Goal: Task Accomplishment & Management: Manage account settings

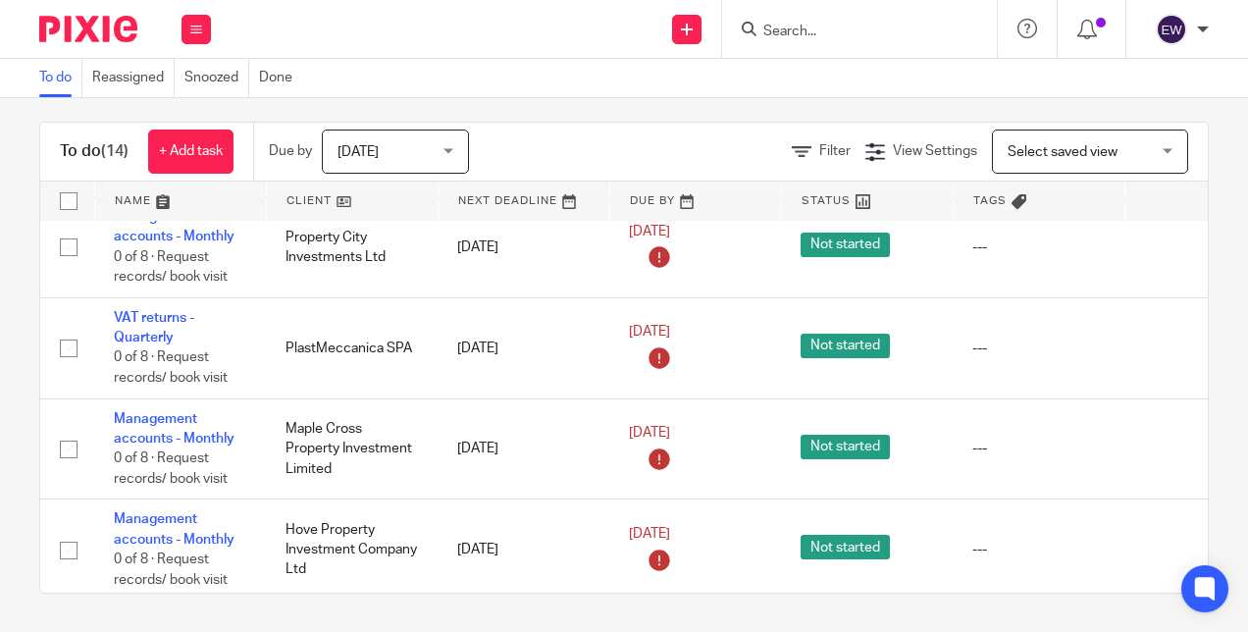
scroll to position [729, 0]
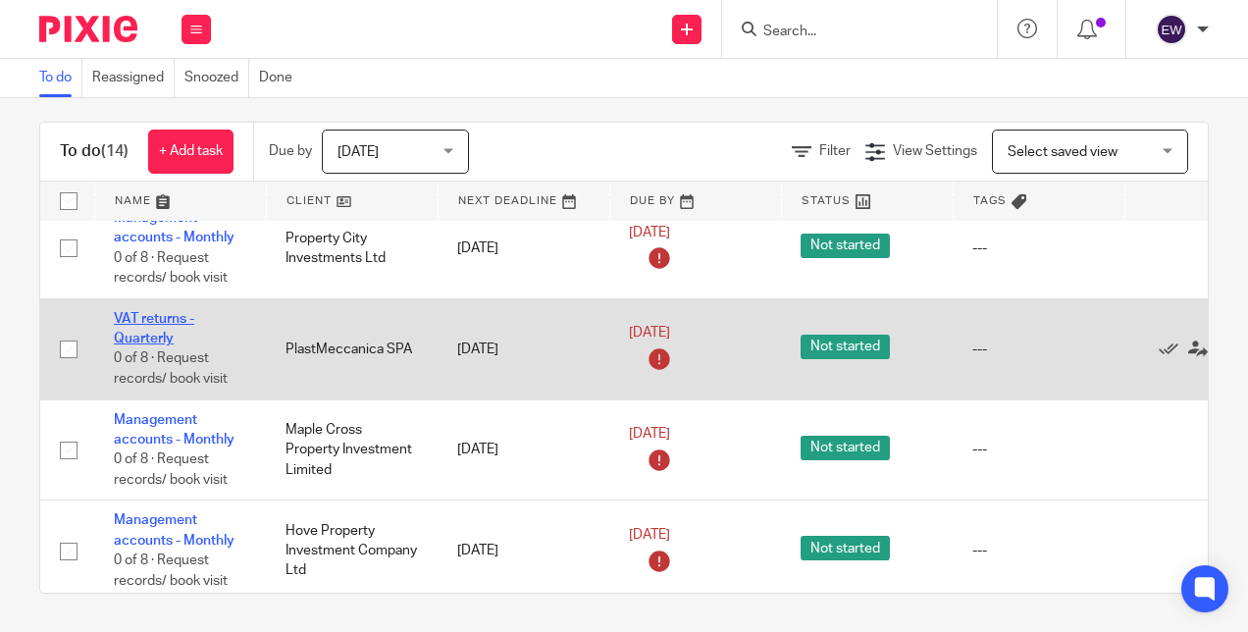
click at [145, 312] on link "VAT returns - Quarterly" at bounding box center [154, 328] width 80 height 33
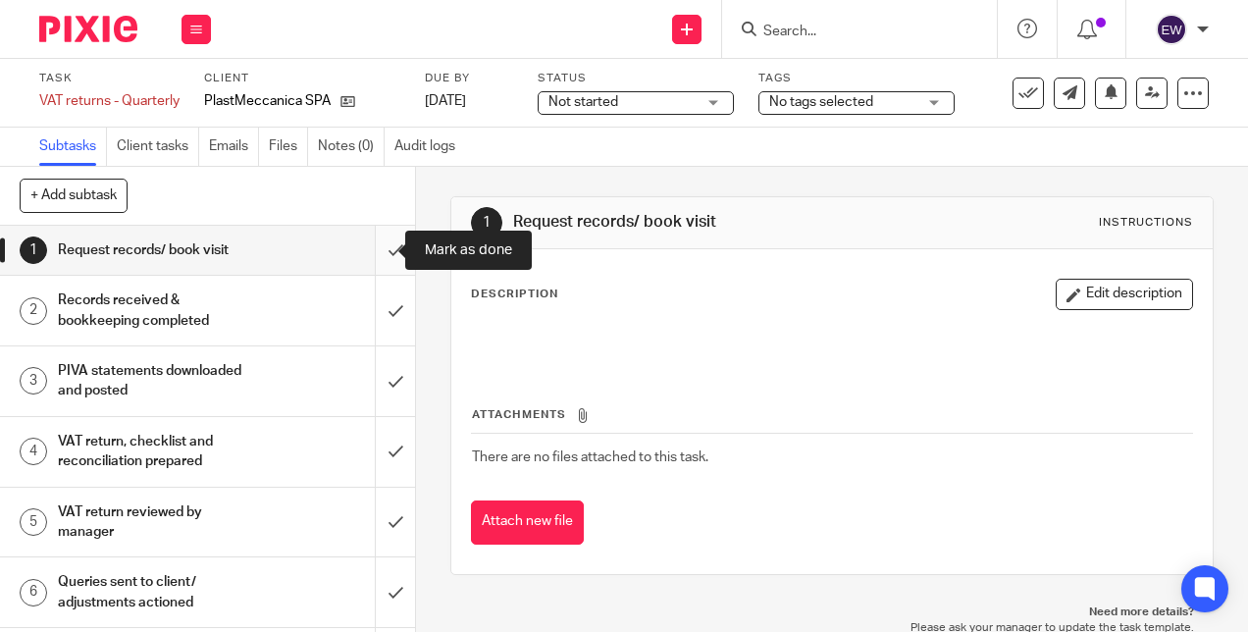
click at [373, 250] on input "submit" at bounding box center [207, 250] width 415 height 49
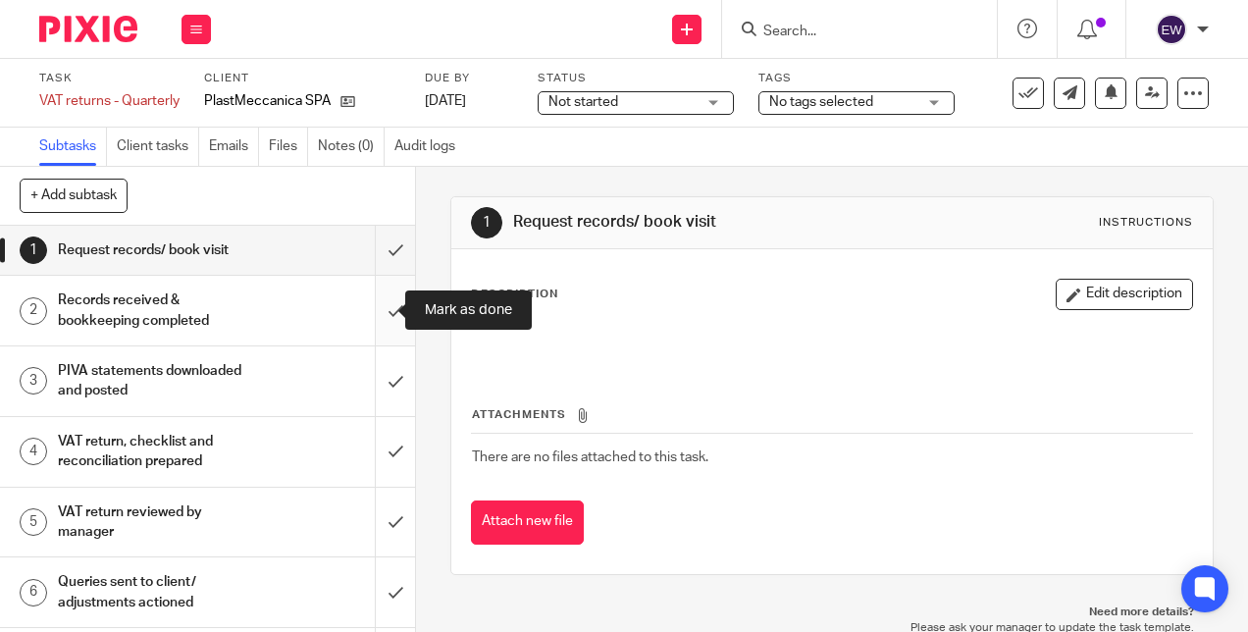
click at [374, 300] on input "submit" at bounding box center [207, 311] width 415 height 70
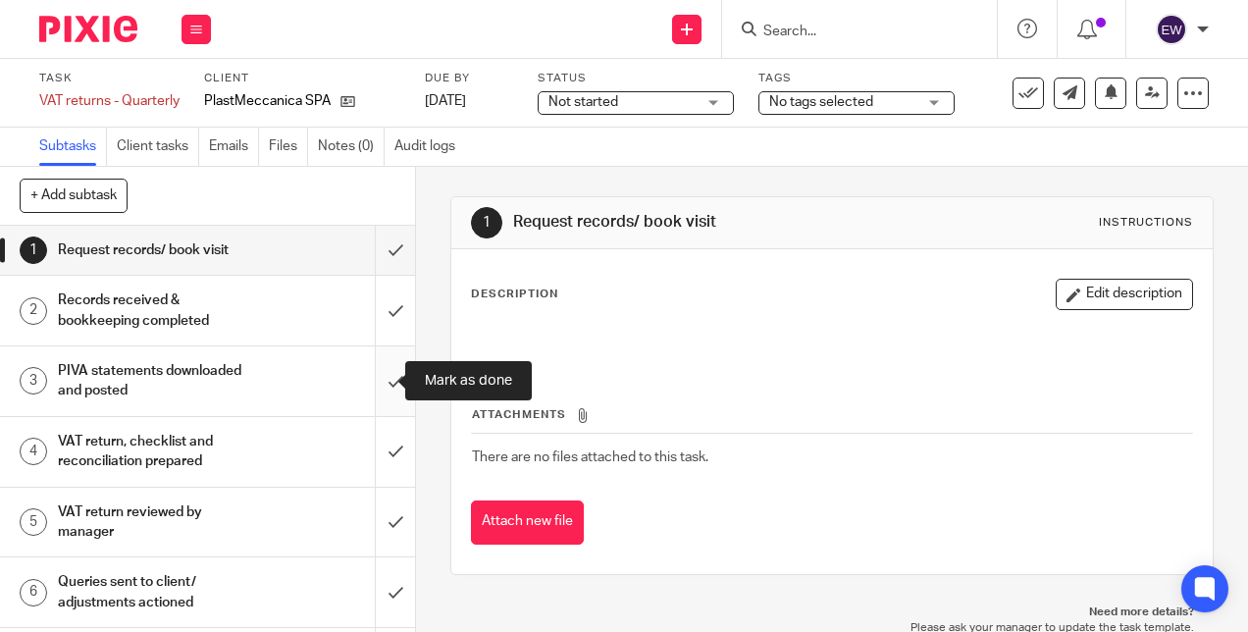
click at [378, 348] on input "submit" at bounding box center [207, 381] width 415 height 70
click at [287, 437] on div "VAT return, checklist and reconciliation prepared" at bounding box center [206, 452] width 297 height 50
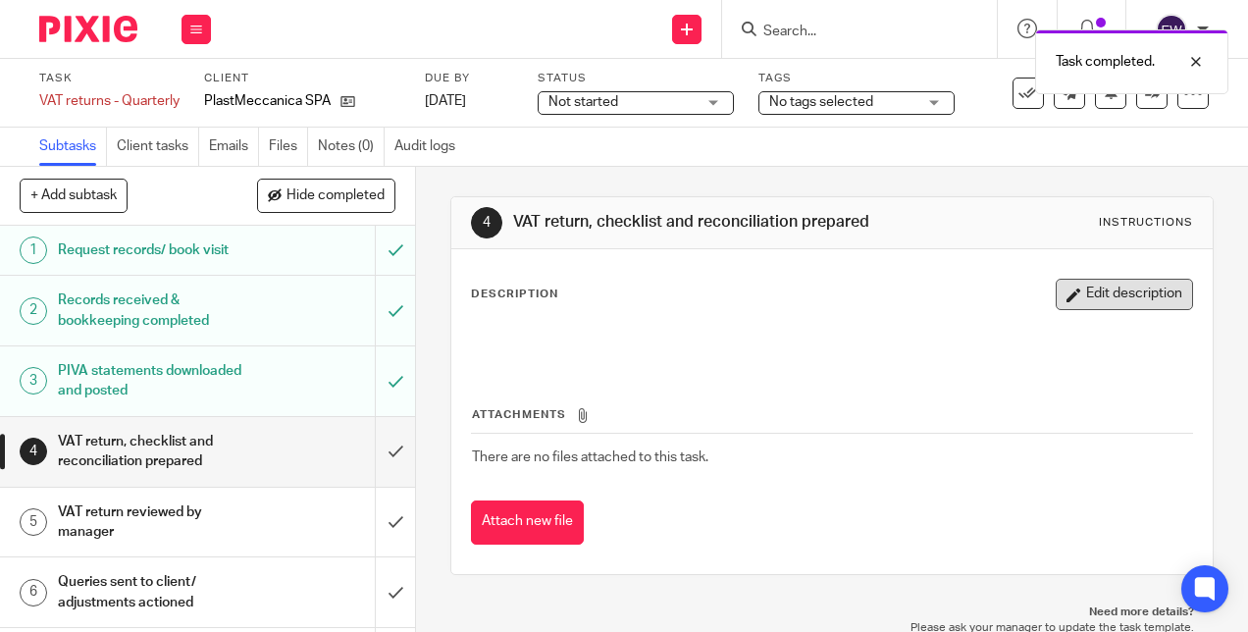
click at [1067, 302] on icon "button" at bounding box center [1074, 295] width 15 height 15
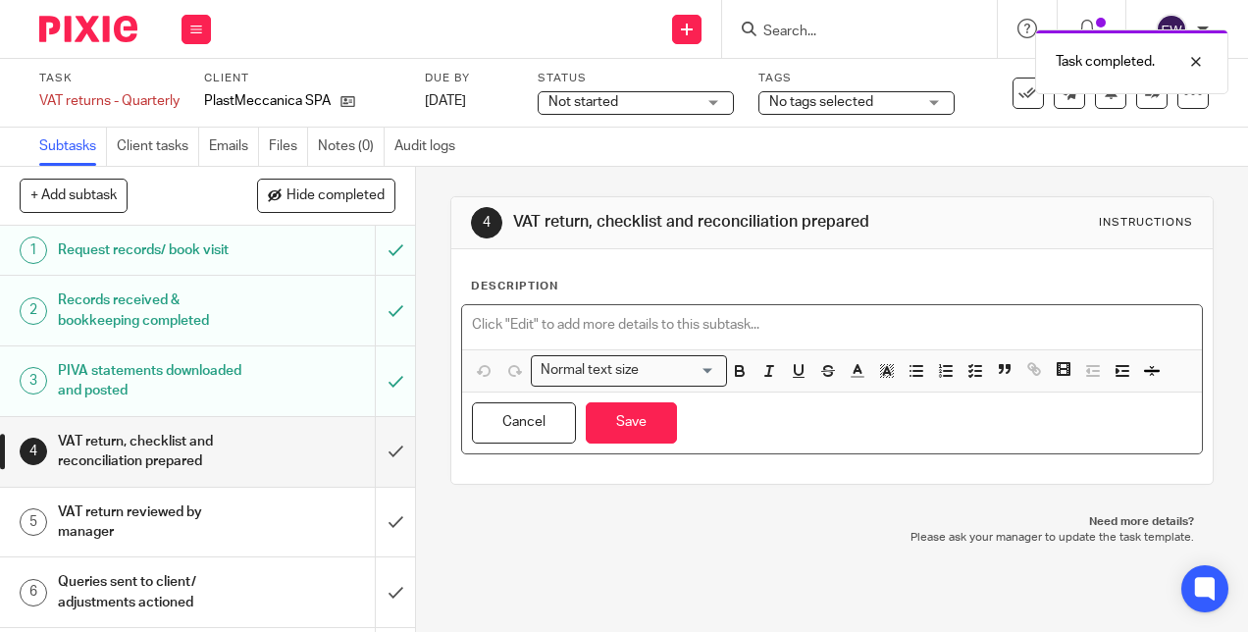
click at [641, 334] on p at bounding box center [831, 325] width 719 height 20
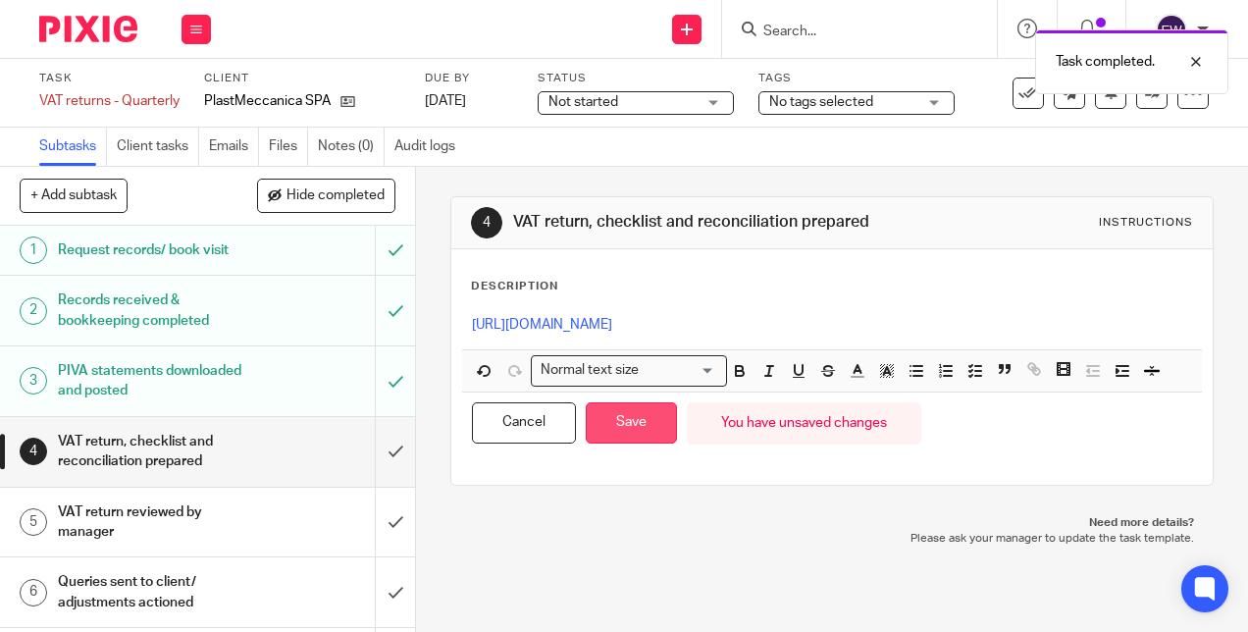
click at [649, 421] on button "Save" at bounding box center [631, 423] width 91 height 42
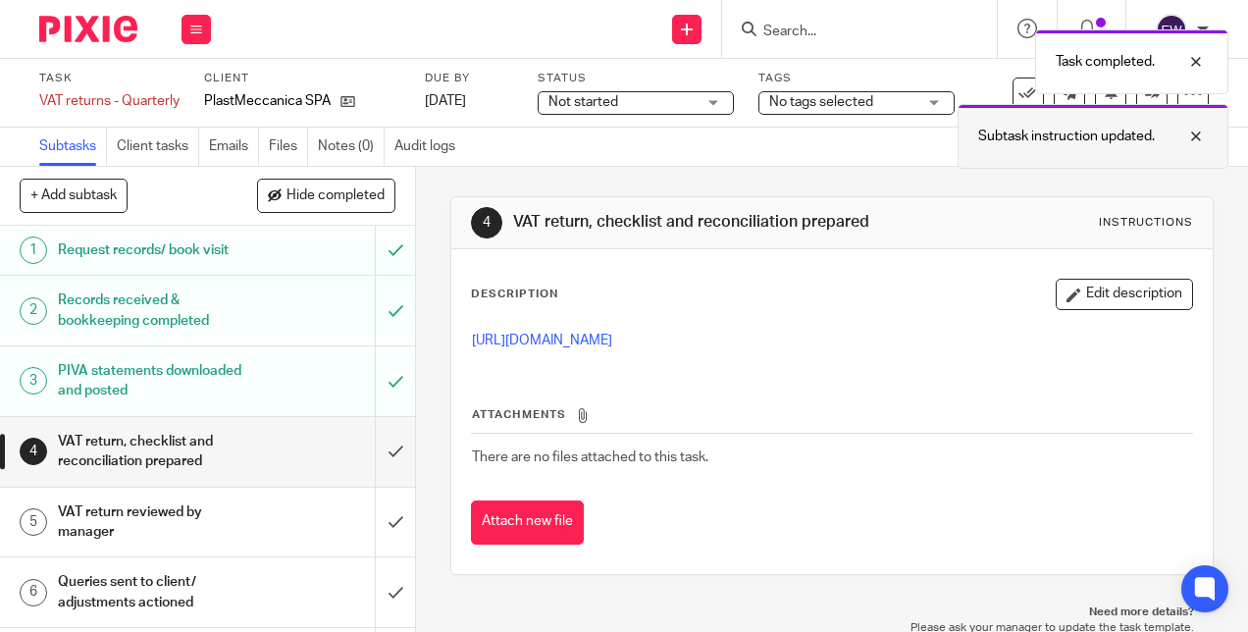
click at [1202, 132] on div at bounding box center [1181, 137] width 53 height 24
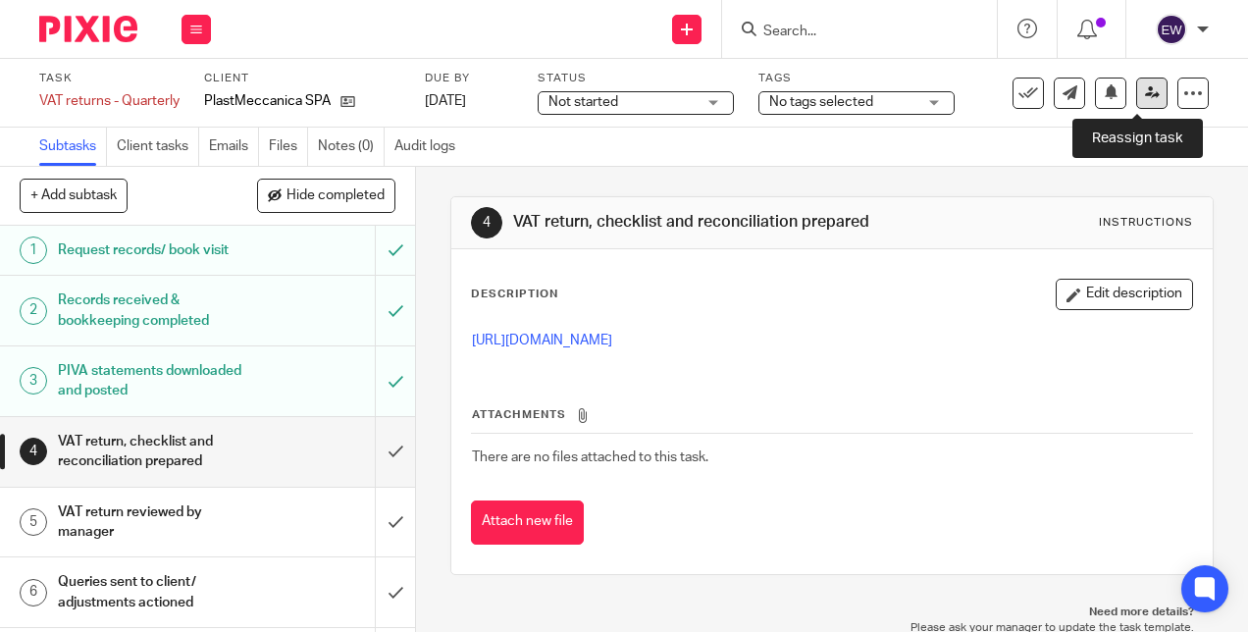
click at [1145, 92] on icon at bounding box center [1152, 92] width 15 height 15
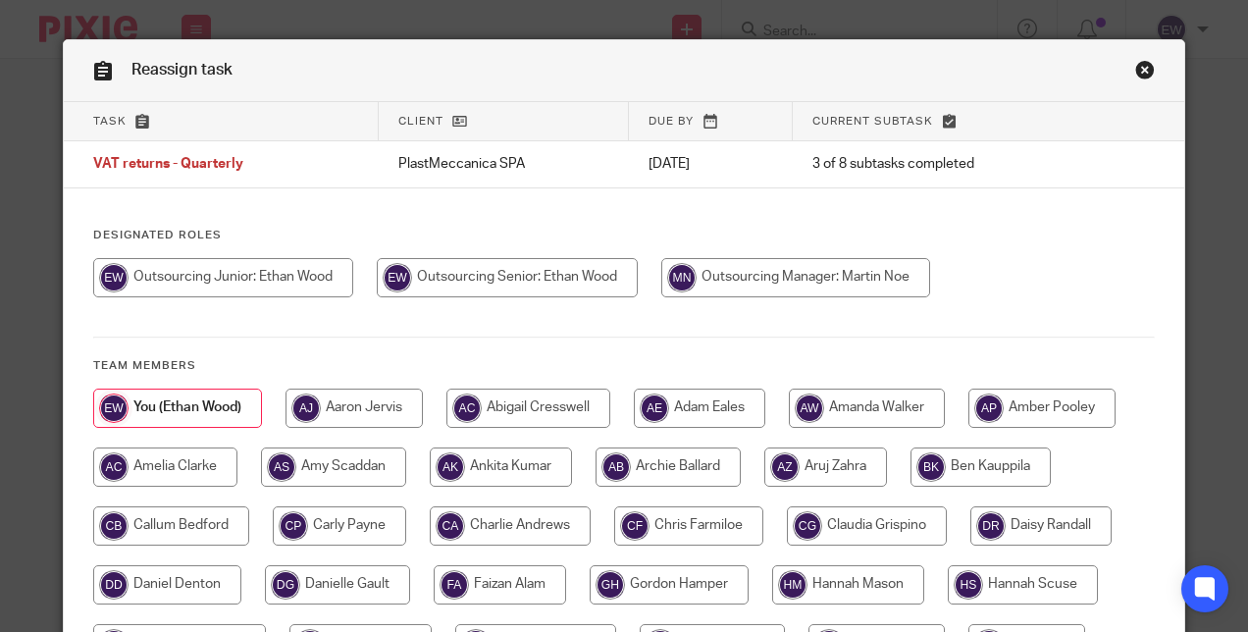
click at [781, 291] on input "radio" at bounding box center [795, 277] width 269 height 39
radio input "true"
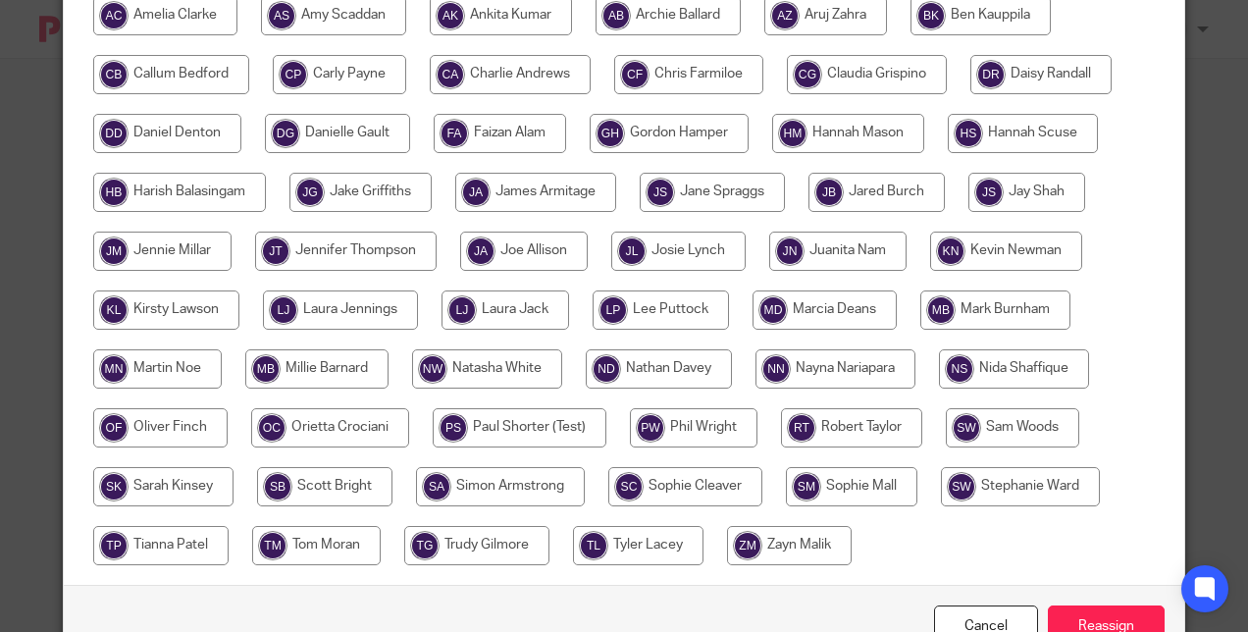
scroll to position [525, 0]
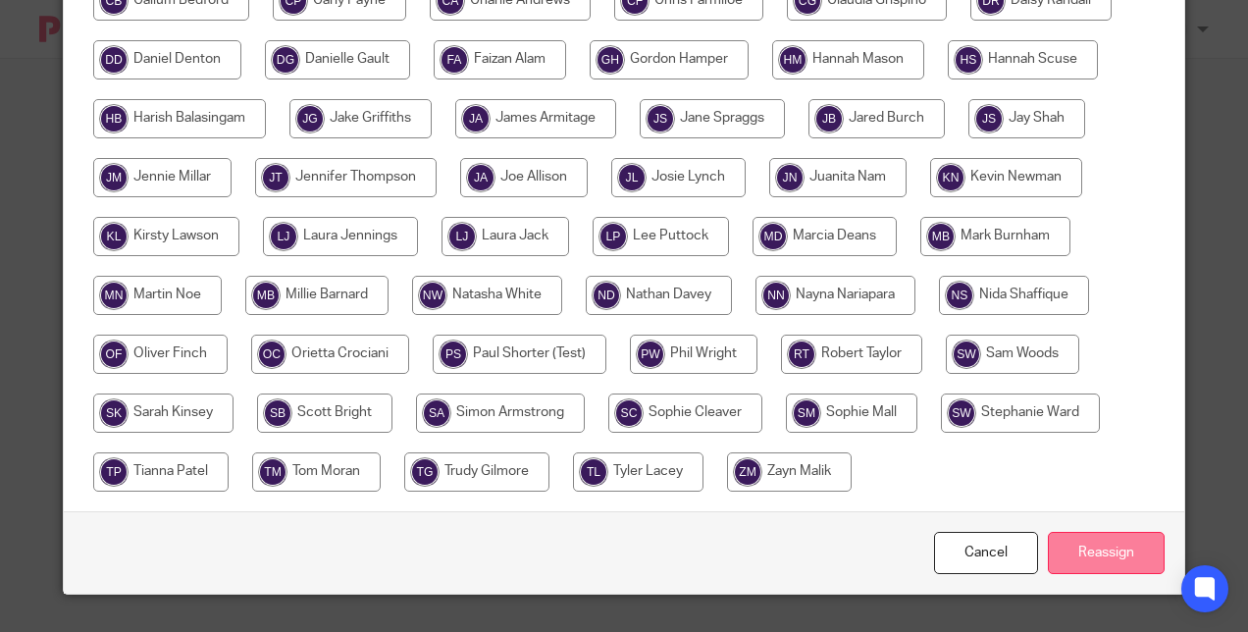
click at [1101, 541] on input "Reassign" at bounding box center [1106, 553] width 117 height 42
